Goal: Entertainment & Leisure: Consume media (video, audio)

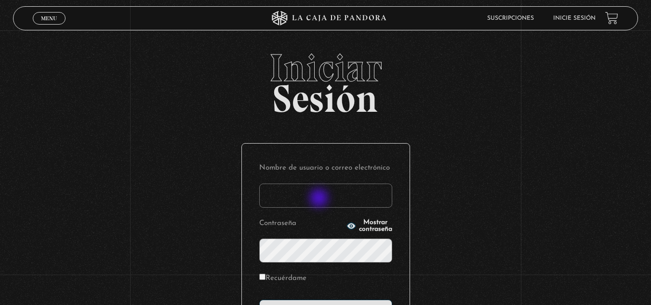
click at [320, 199] on input "Nombre de usuario o correo electrónico" at bounding box center [325, 196] width 133 height 24
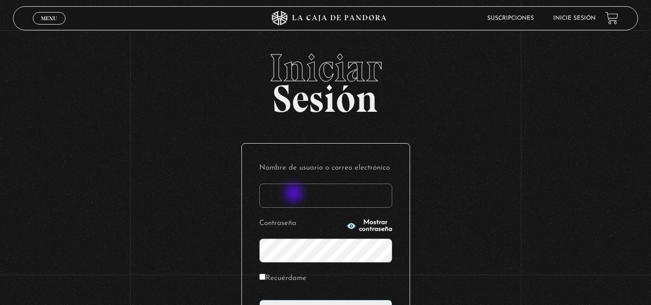
click at [294, 193] on input "Nombre de usuario o correo electrónico" at bounding box center [325, 196] width 133 height 24
type input "bussoni"
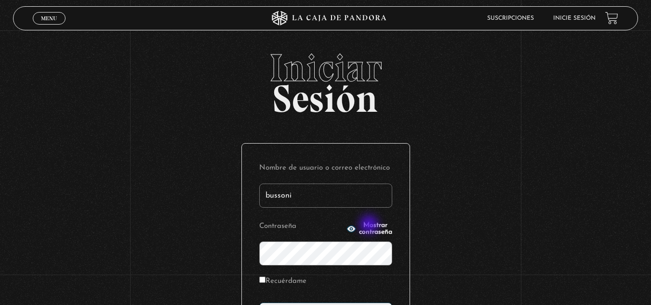
click at [370, 226] on span "Mostrar contraseña" at bounding box center [375, 228] width 33 height 13
click at [215, 253] on div "Iniciar Sesión Nombre de usuario o correo electrónico bussoni Contraseña Oculta…" at bounding box center [325, 235] width 651 height 372
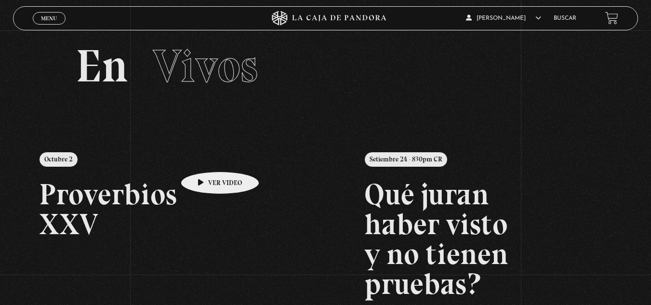
scroll to position [48, 0]
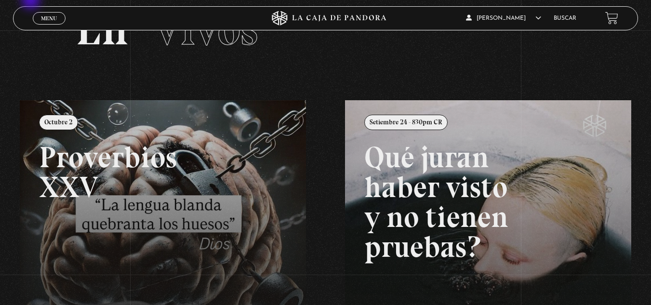
click at [32, 1] on section "En Vivos" at bounding box center [325, 41] width 651 height 118
drag, startPoint x: 35, startPoint y: 11, endPoint x: 40, endPoint y: 15, distance: 6.6
click at [35, 11] on div "Menu Cerrar" at bounding box center [130, 18] width 195 height 23
click at [42, 15] on span "Menu" at bounding box center [49, 18] width 16 height 6
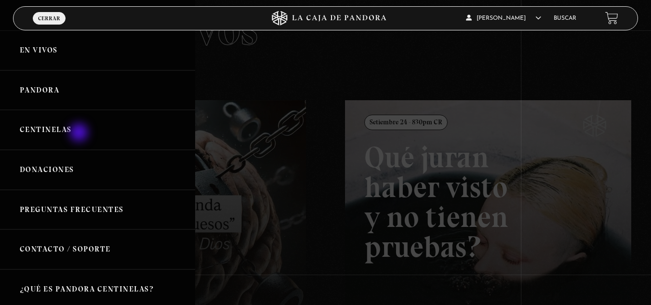
click at [77, 131] on link "Centinelas" at bounding box center [97, 130] width 195 height 40
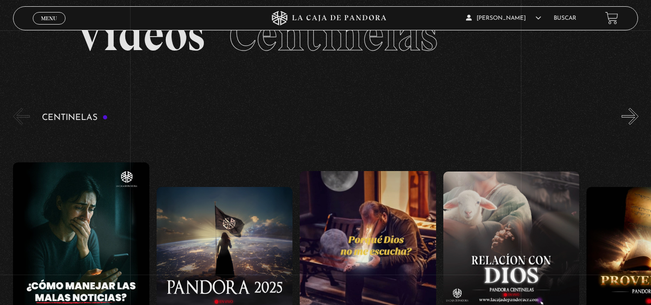
scroll to position [145, 0]
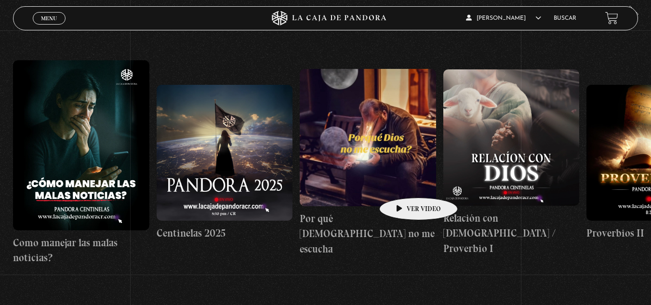
click at [492, 136] on figure at bounding box center [511, 137] width 136 height 136
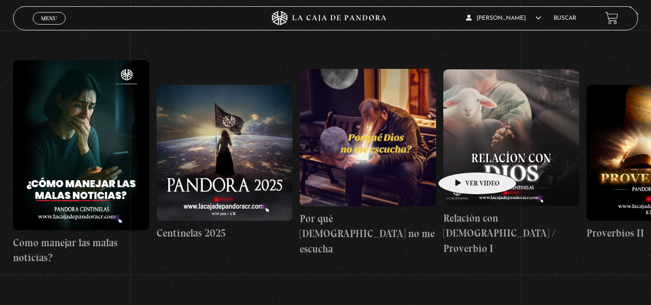
click at [476, 156] on figure at bounding box center [511, 137] width 136 height 136
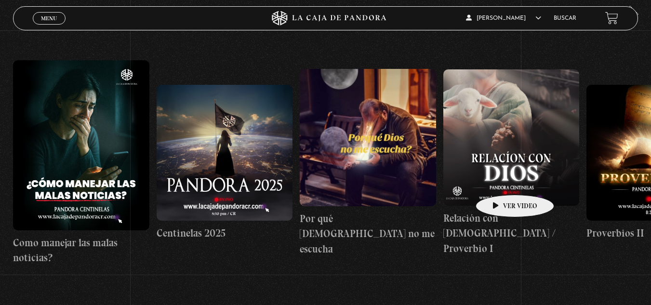
click at [500, 180] on figure at bounding box center [511, 137] width 136 height 136
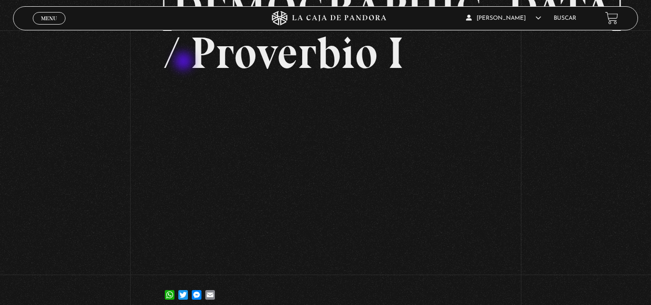
scroll to position [96, 0]
